Goal: Navigation & Orientation: Find specific page/section

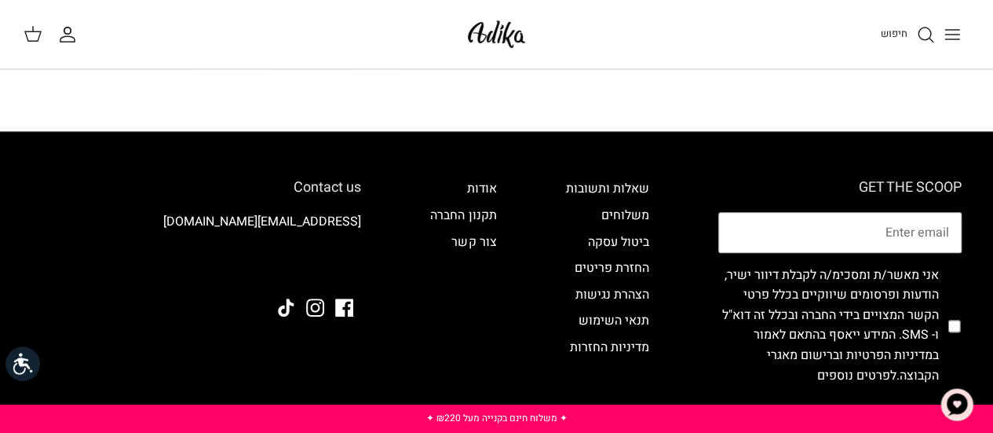
click at [459, 34] on div "חיפוש החשבון שלי חיפוש" at bounding box center [496, 34] width 993 height 69
click at [492, 32] on img at bounding box center [496, 34] width 67 height 37
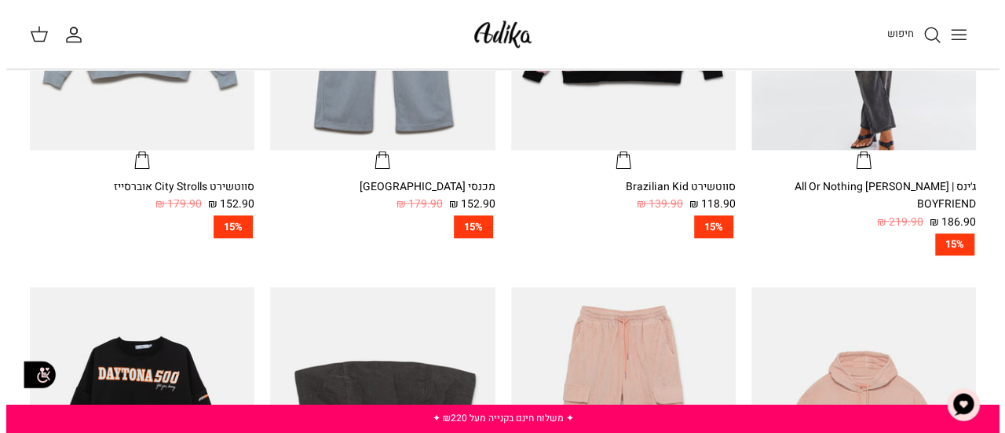
scroll to position [471, 0]
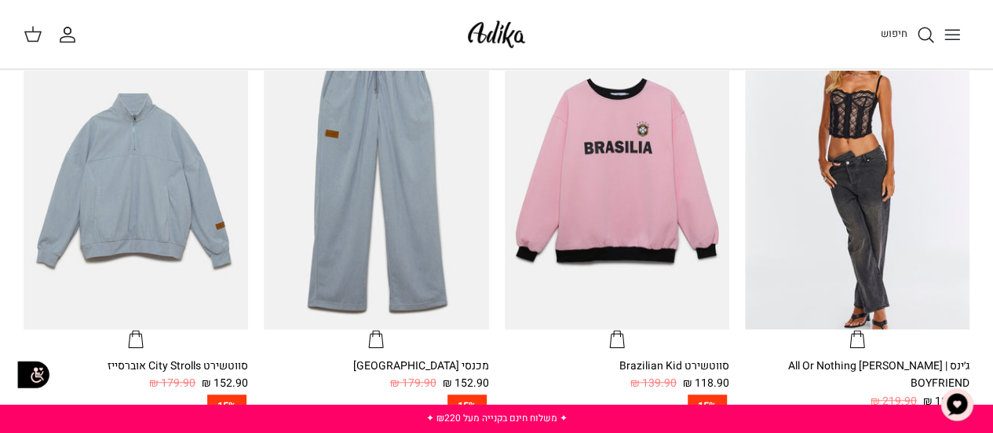
click at [950, 26] on icon "Toggle menu" at bounding box center [952, 34] width 19 height 19
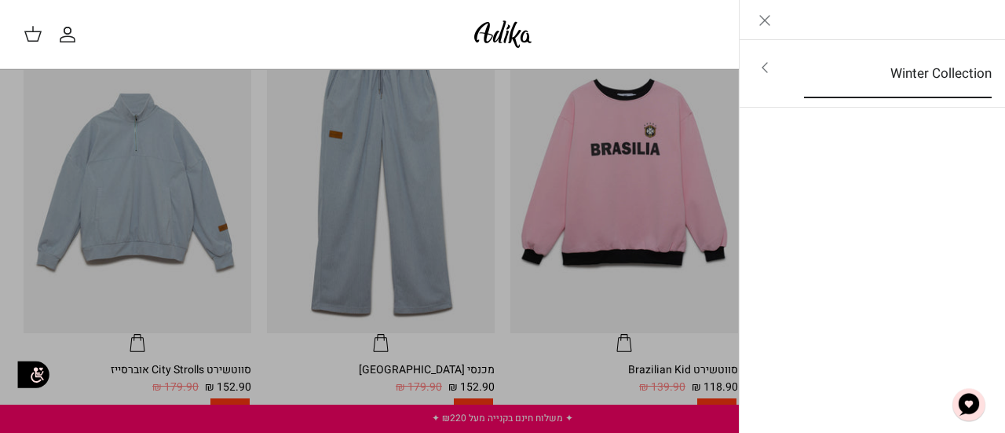
click at [924, 90] on link "Winter Collection" at bounding box center [898, 73] width 216 height 49
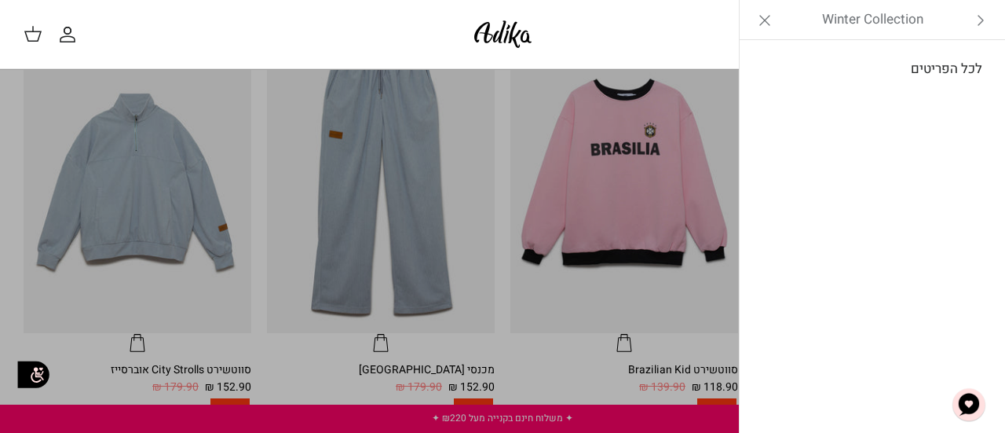
click at [938, 68] on link "לכל הפריטים" at bounding box center [873, 68] width 251 height 39
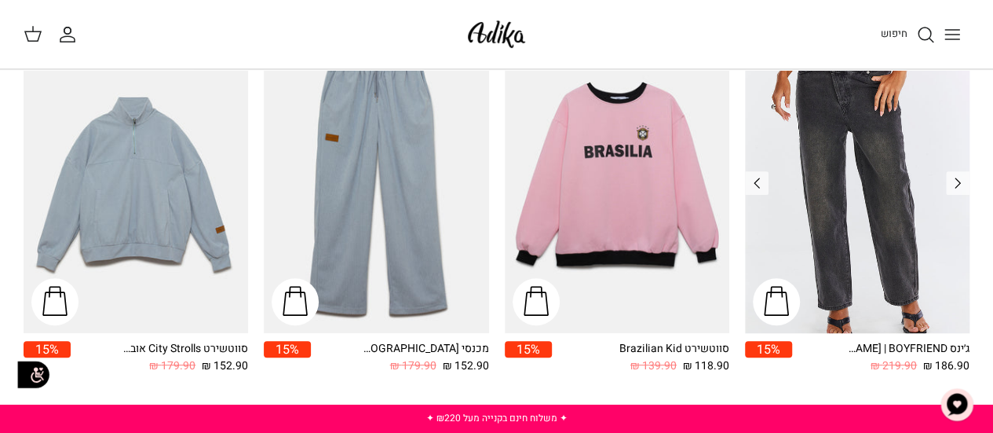
scroll to position [236, 0]
